Goal: Entertainment & Leisure: Consume media (video, audio)

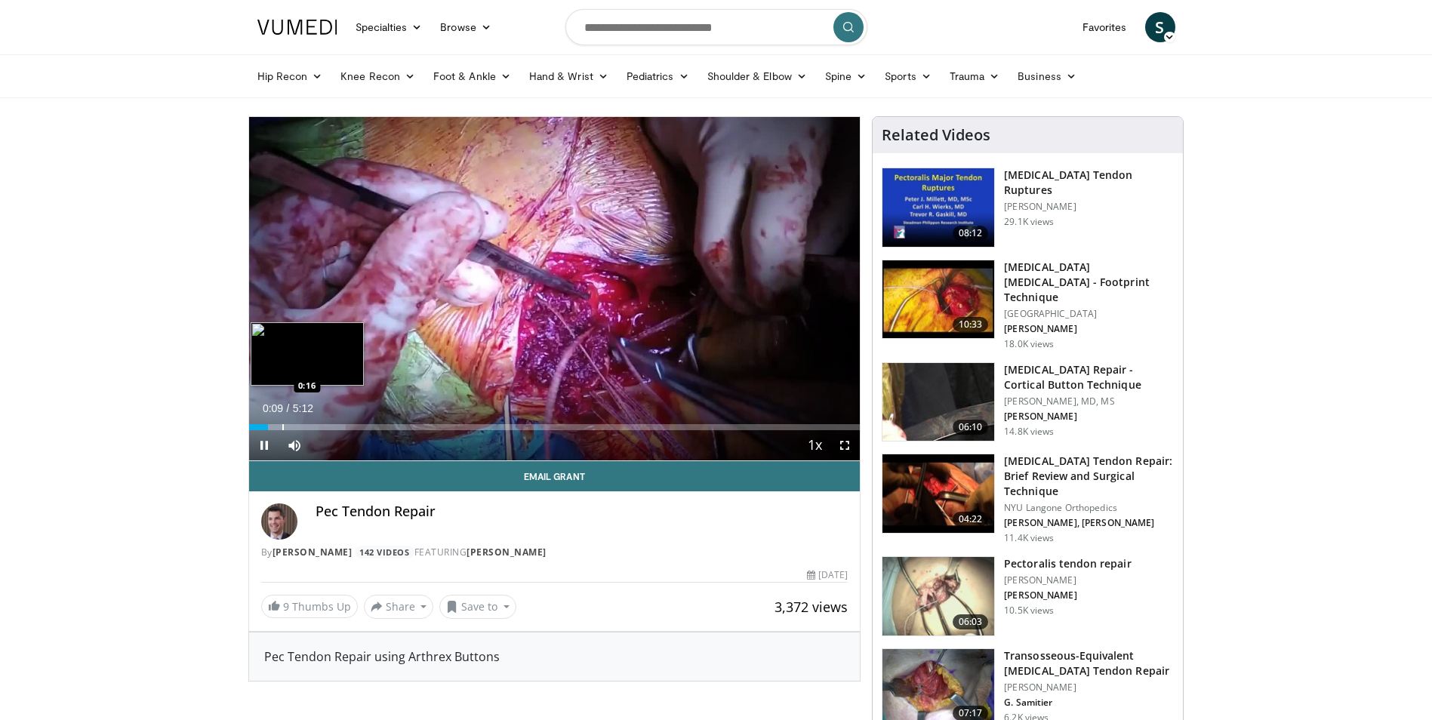
click at [284, 427] on div "Progress Bar" at bounding box center [283, 427] width 2 height 6
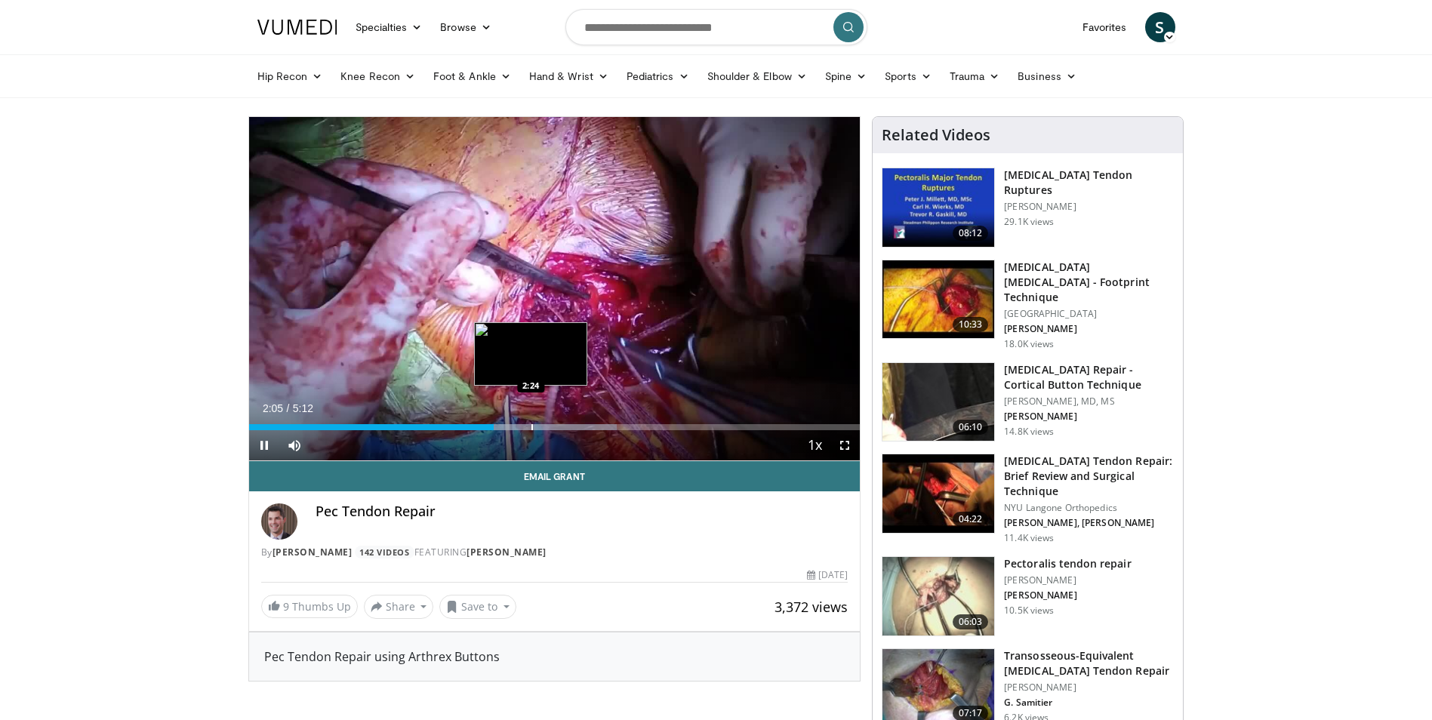
click at [531, 426] on div "Progress Bar" at bounding box center [532, 427] width 2 height 6
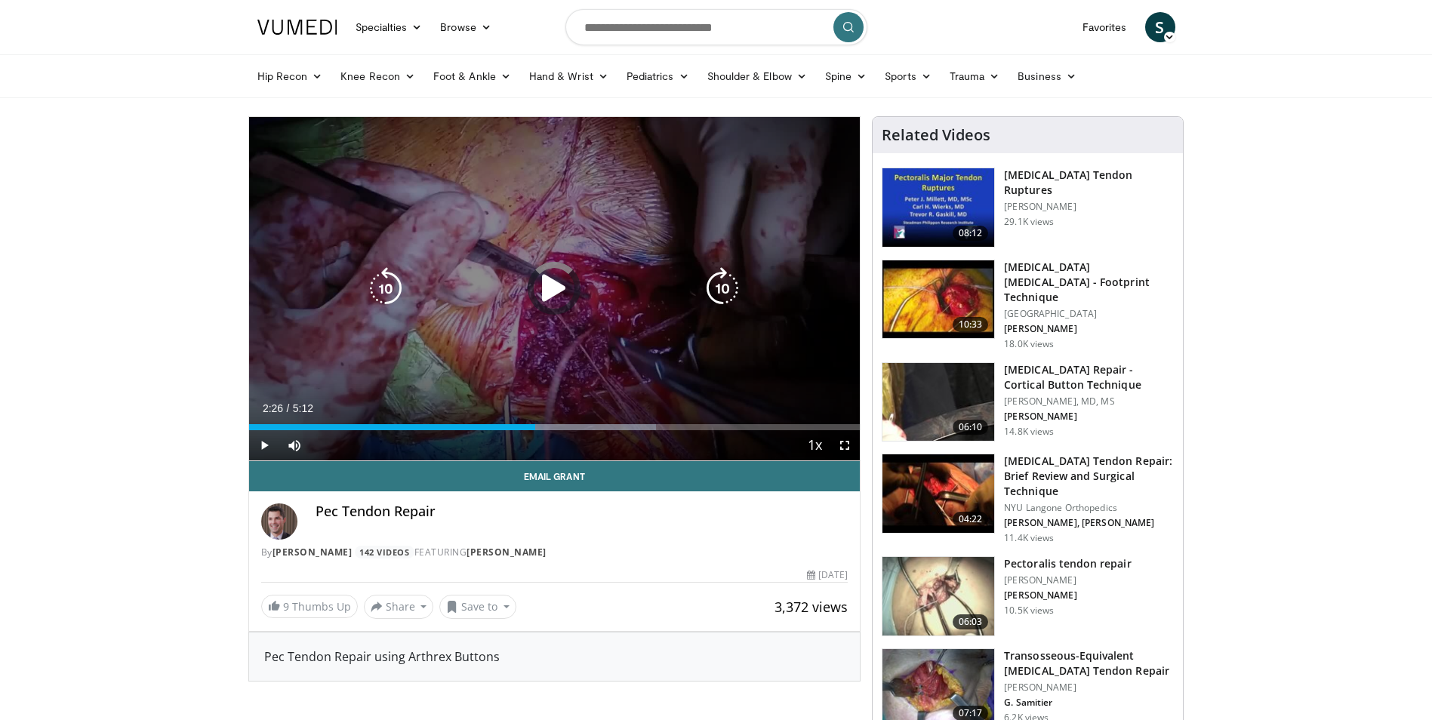
drag, startPoint x: 564, startPoint y: 429, endPoint x: 574, endPoint y: 428, distance: 9.8
click at [567, 430] on div "Current Time 2:26 / Duration 5:12 Play Skip Backward Skip Forward Mute Loaded :…" at bounding box center [554, 445] width 611 height 30
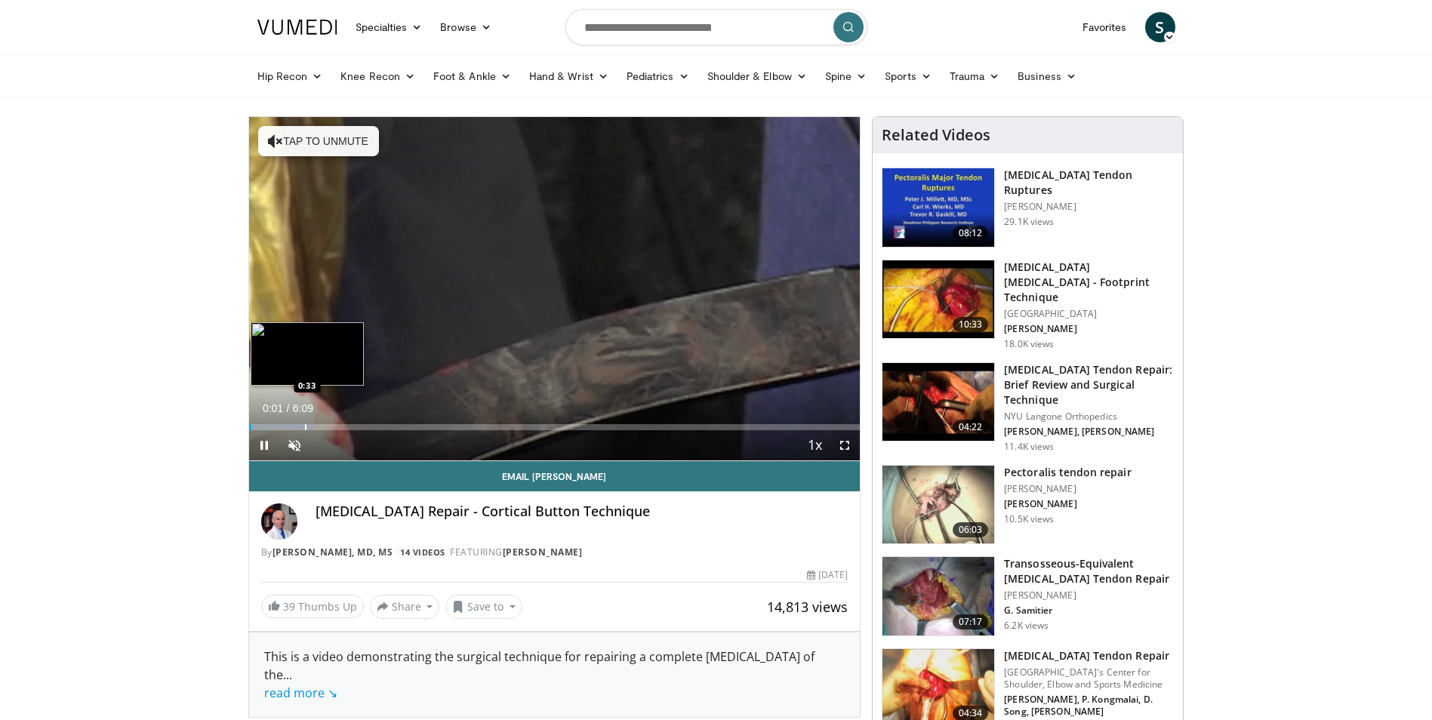
click at [303, 421] on div "Loaded : 10.79% 0:01 0:33" at bounding box center [554, 423] width 611 height 14
click at [358, 428] on div "Progress Bar" at bounding box center [359, 427] width 2 height 6
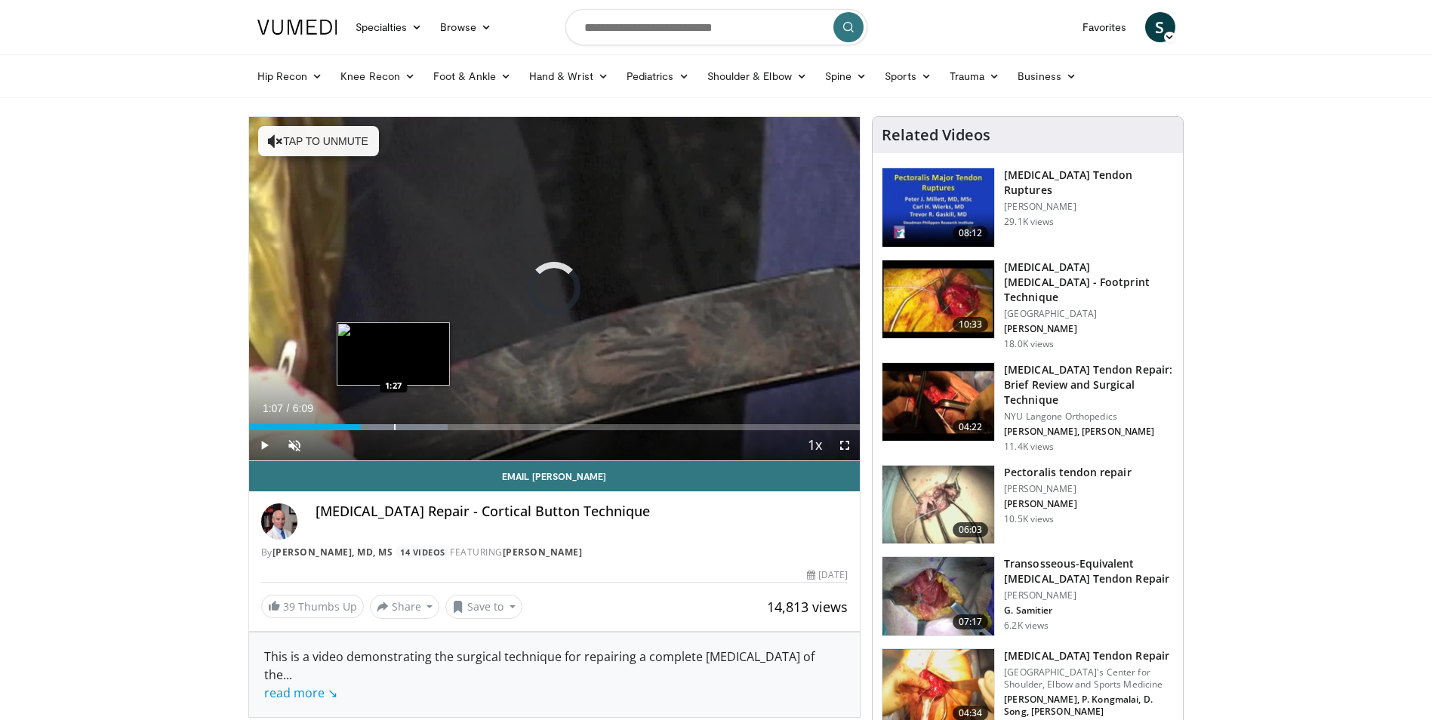
click at [394, 426] on div "Progress Bar" at bounding box center [395, 427] width 2 height 6
